Goal: Browse casually: Explore the website without a specific task or goal

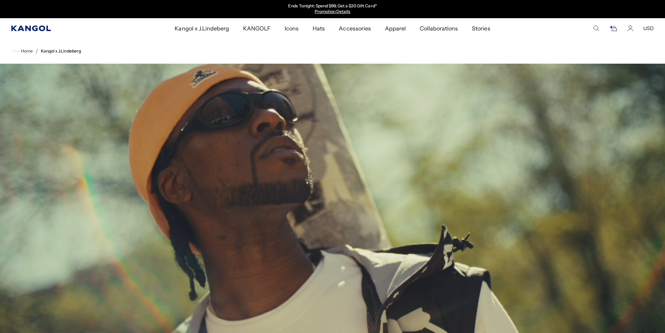
click at [37, 28] on icon "Kangol" at bounding box center [30, 29] width 39 height 6
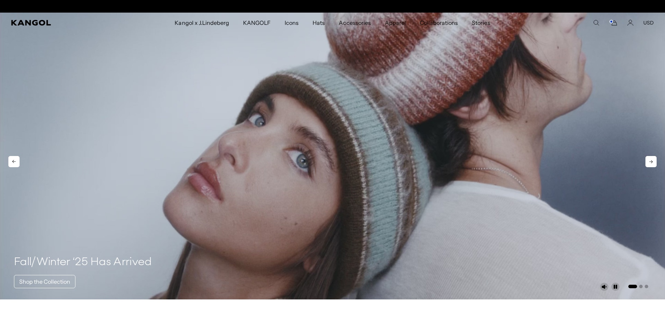
scroll to position [0, 144]
click at [650, 161] on icon at bounding box center [651, 161] width 11 height 11
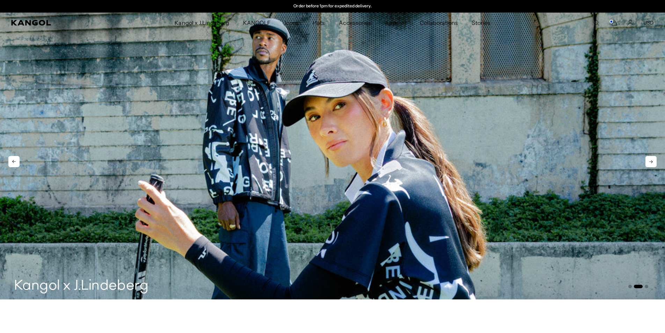
click at [650, 161] on icon at bounding box center [651, 161] width 11 height 11
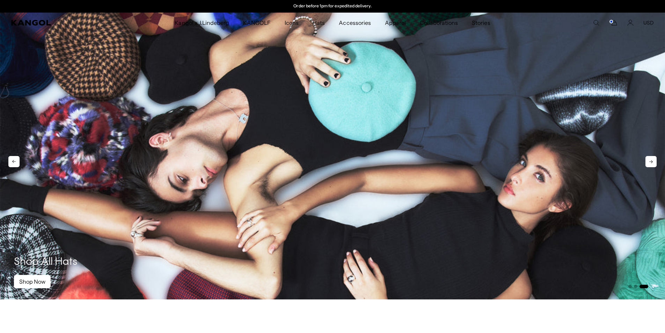
click at [650, 161] on icon at bounding box center [651, 161] width 11 height 11
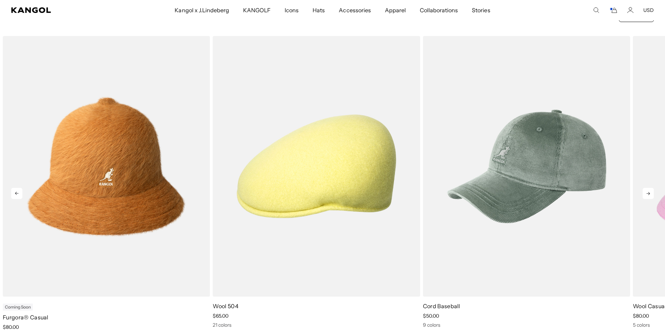
click at [648, 193] on icon at bounding box center [648, 193] width 3 height 3
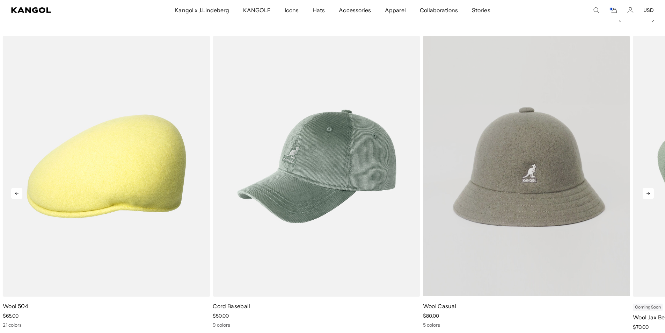
scroll to position [0, 0]
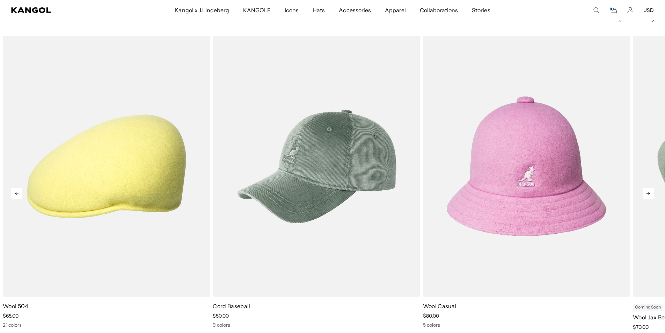
click at [651, 197] on icon at bounding box center [648, 193] width 11 height 11
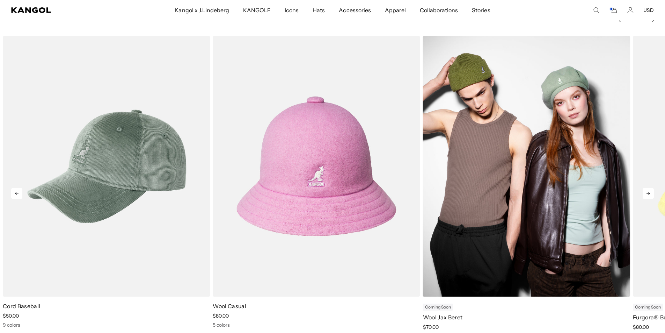
scroll to position [0, 144]
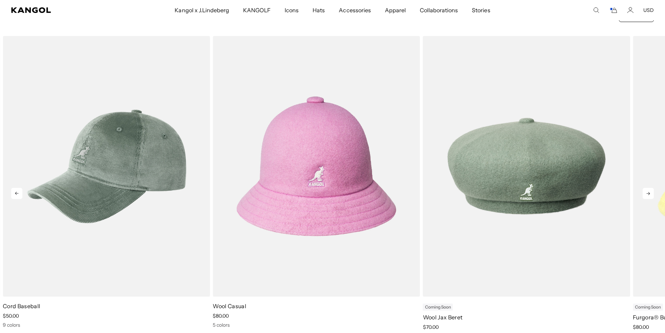
click at [645, 193] on icon at bounding box center [648, 193] width 11 height 11
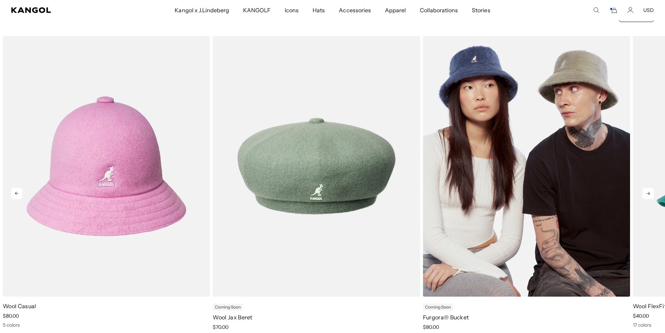
scroll to position [0, 0]
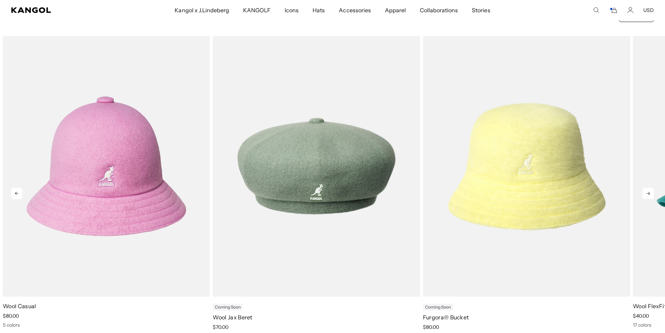
click at [651, 196] on icon at bounding box center [648, 193] width 11 height 11
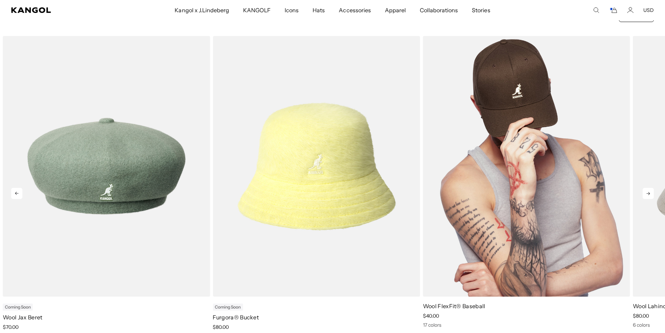
scroll to position [0, 144]
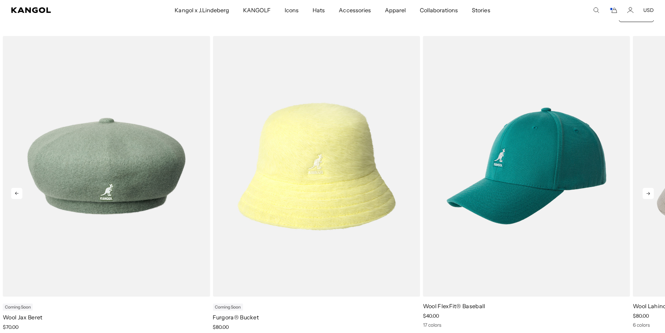
click at [651, 194] on icon at bounding box center [648, 193] width 11 height 11
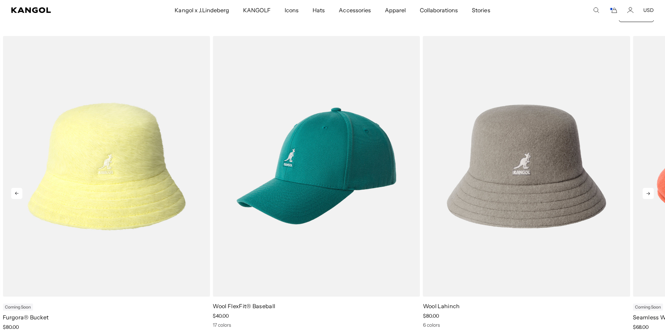
scroll to position [0, 0]
click at [647, 195] on icon at bounding box center [648, 193] width 11 height 11
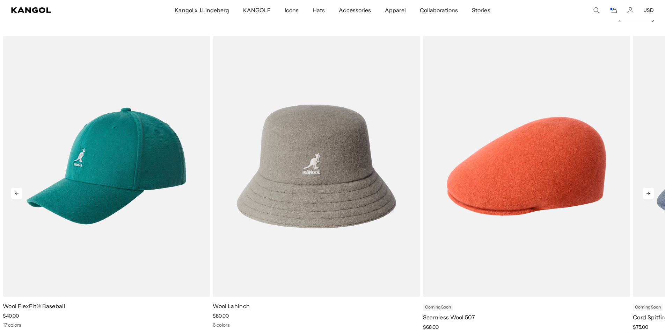
click at [652, 193] on icon at bounding box center [648, 193] width 11 height 11
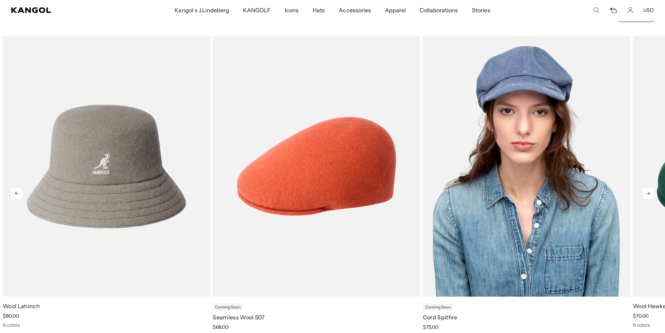
scroll to position [0, 144]
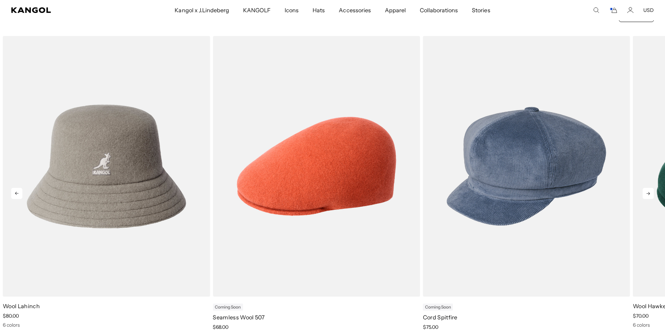
click at [647, 193] on icon at bounding box center [648, 193] width 3 height 3
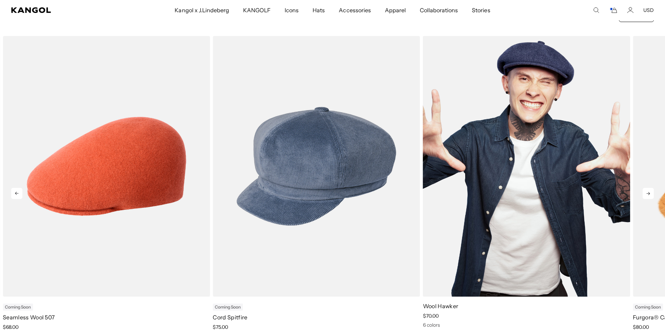
scroll to position [0, 0]
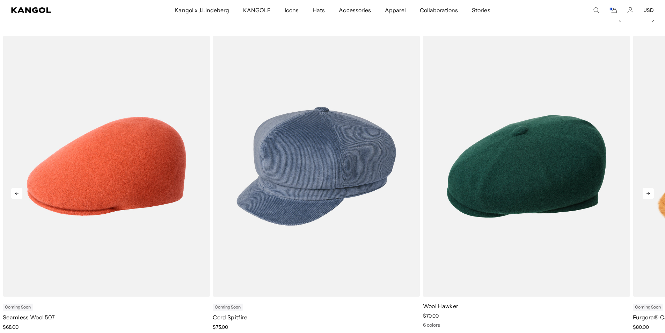
click at [647, 194] on icon at bounding box center [648, 193] width 11 height 11
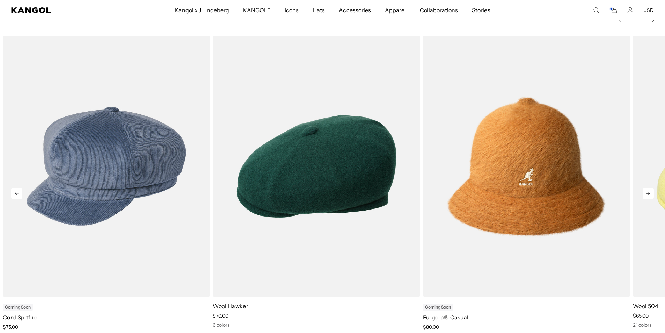
scroll to position [0, 144]
click at [649, 190] on icon at bounding box center [648, 193] width 11 height 11
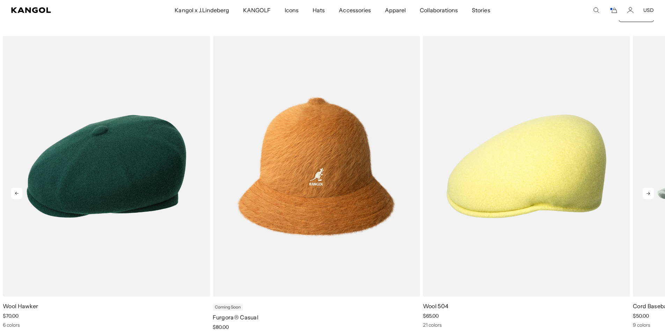
click at [647, 196] on icon at bounding box center [648, 193] width 11 height 11
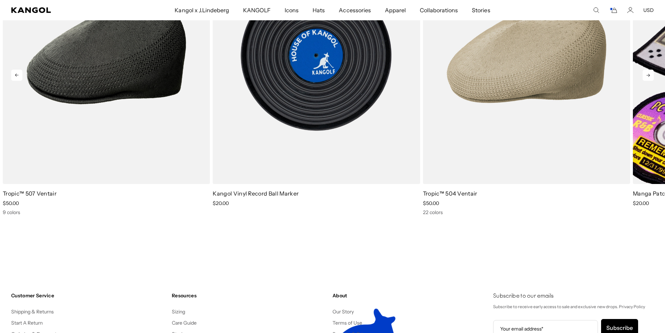
click at [649, 78] on icon at bounding box center [648, 75] width 11 height 11
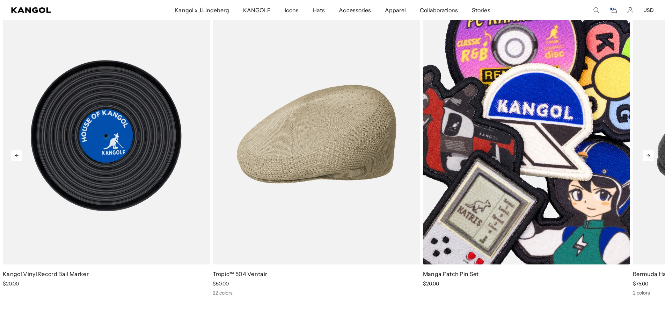
scroll to position [1422, 0]
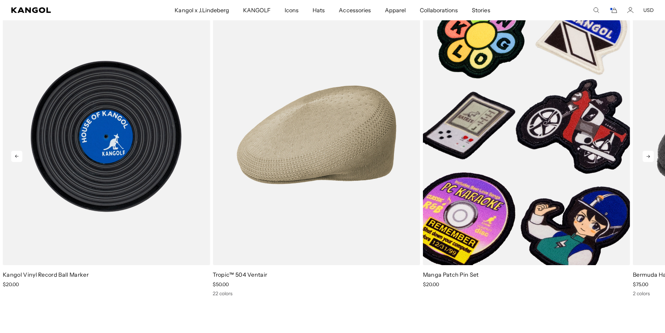
click at [647, 156] on icon at bounding box center [648, 156] width 3 height 3
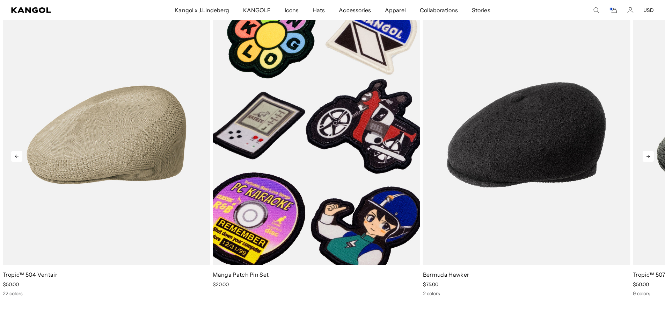
scroll to position [0, 144]
click at [647, 156] on icon at bounding box center [648, 156] width 3 height 3
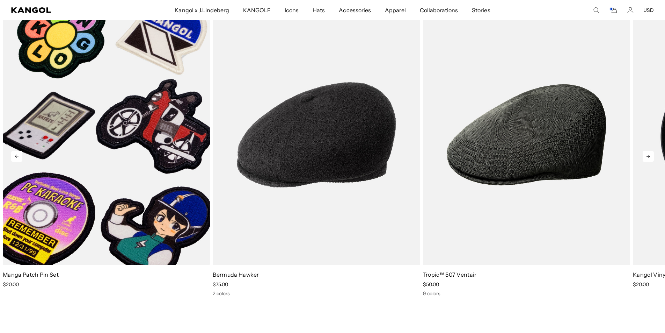
click at [647, 156] on icon at bounding box center [648, 156] width 3 height 3
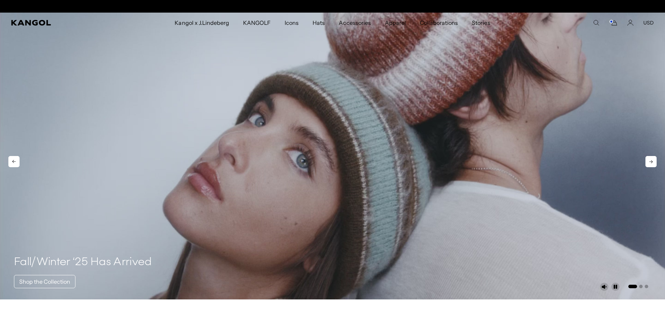
scroll to position [0, 0]
click at [604, 286] on icon "Unmute" at bounding box center [604, 286] width 5 height 4
click at [602, 283] on icon "Mute" at bounding box center [604, 286] width 8 height 8
